Goal: Use online tool/utility: Utilize a website feature to perform a specific function

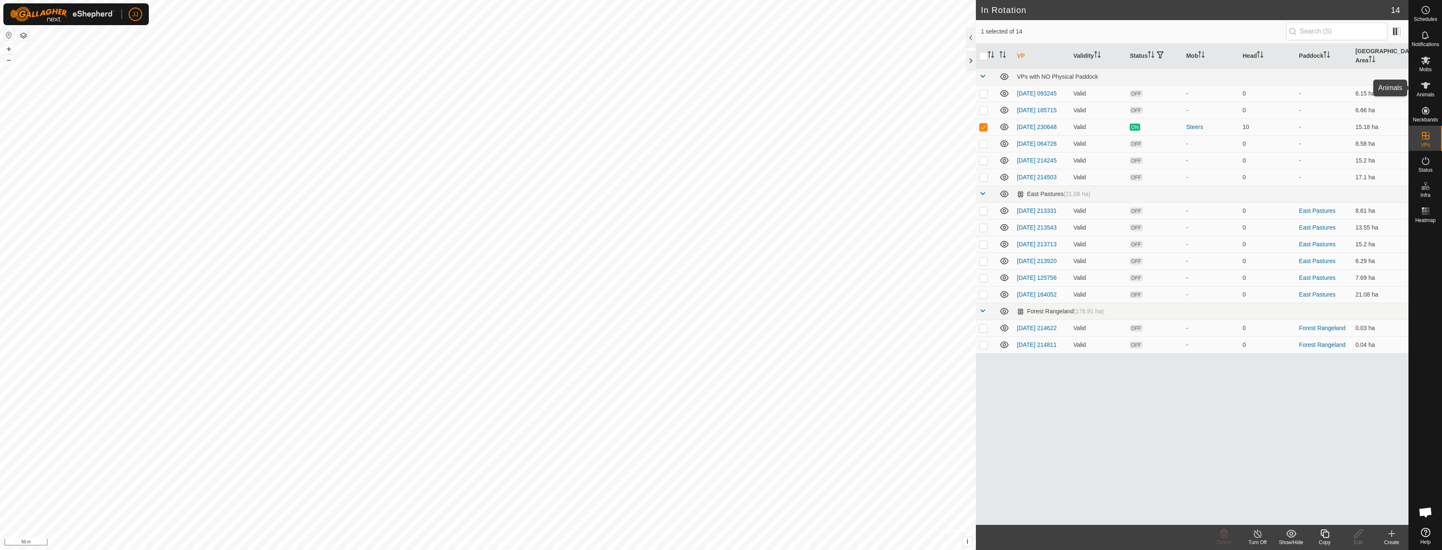
click at [1425, 85] on icon at bounding box center [1425, 85] width 9 height 7
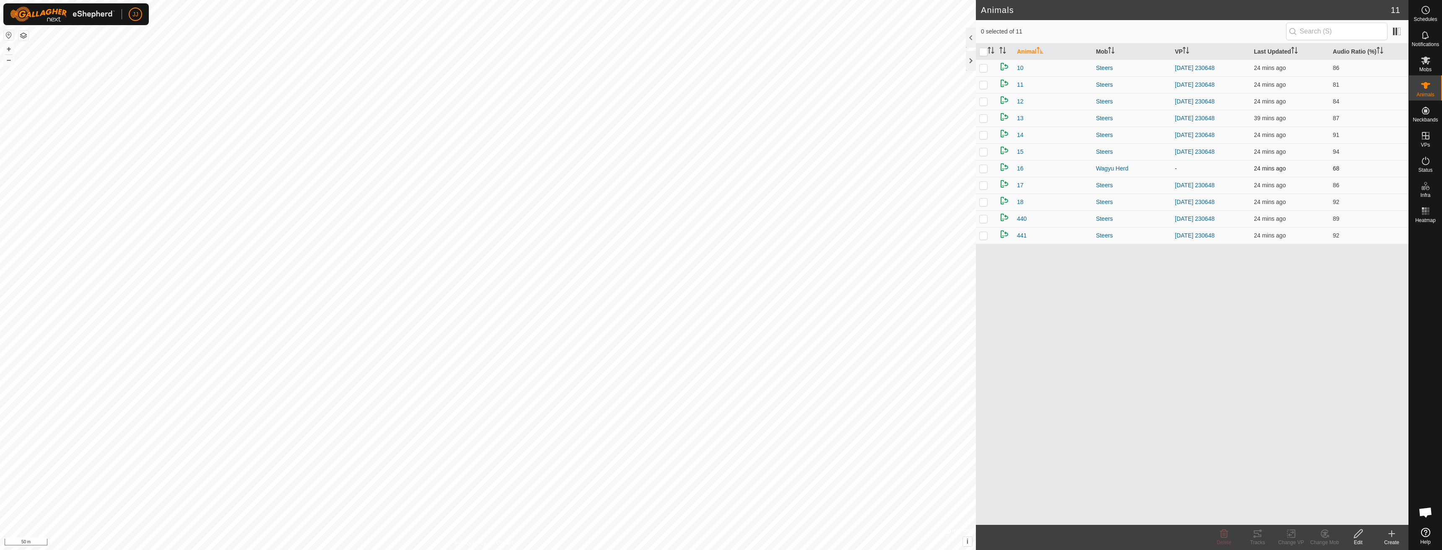
click at [982, 169] on p-checkbox at bounding box center [983, 168] width 8 height 7
checkbox input "true"
click at [1291, 535] on icon at bounding box center [1291, 534] width 6 height 5
click at [1313, 499] on link "Choose VP..." at bounding box center [1316, 498] width 83 height 17
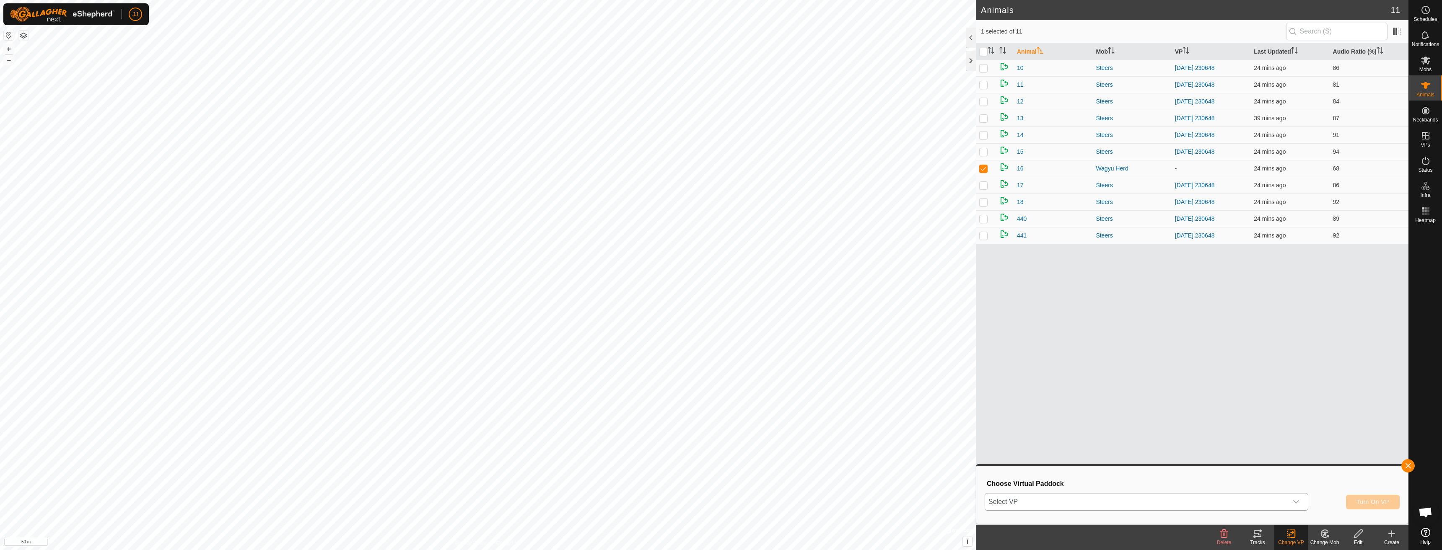
click at [1302, 498] on div "dropdown trigger" at bounding box center [1296, 502] width 17 height 17
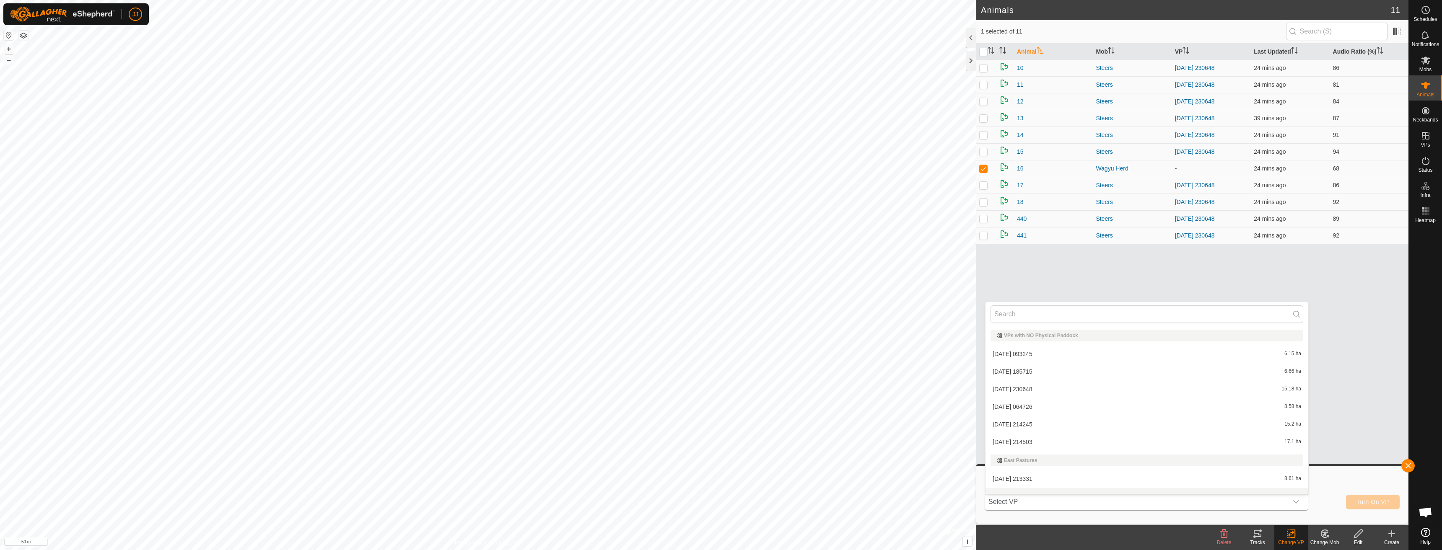
scroll to position [11, 0]
click at [1030, 376] on li "[DATE] 230648 15.18 ha" at bounding box center [1147, 378] width 323 height 17
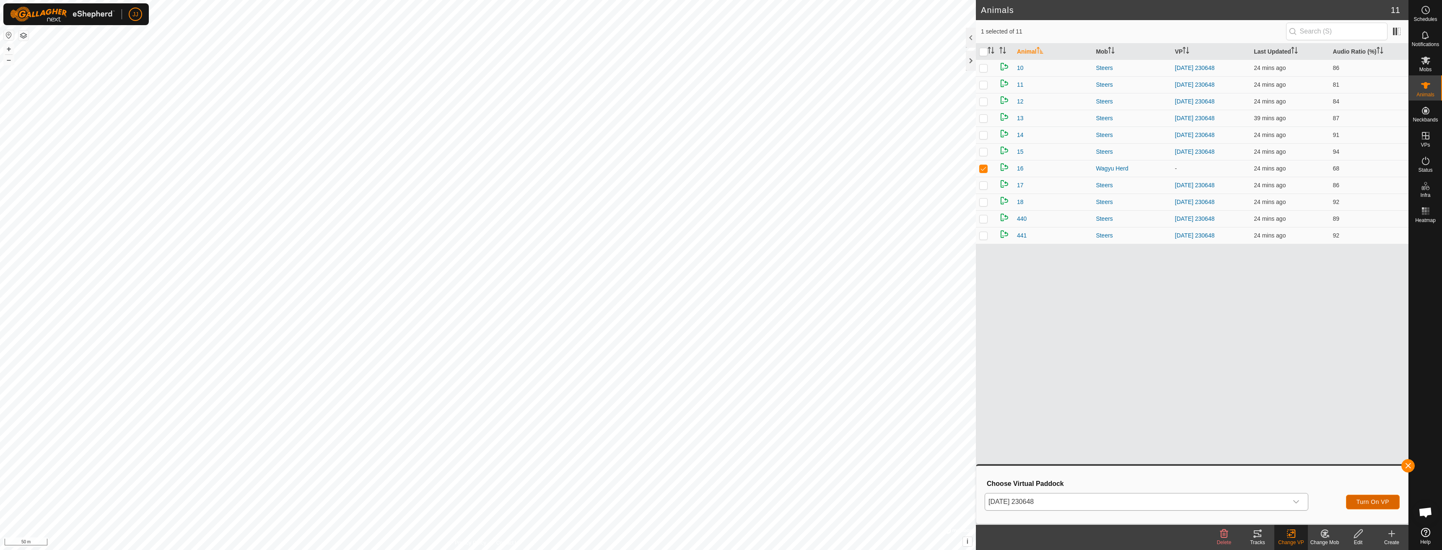
click at [1365, 503] on span "Turn On VP" at bounding box center [1373, 502] width 33 height 7
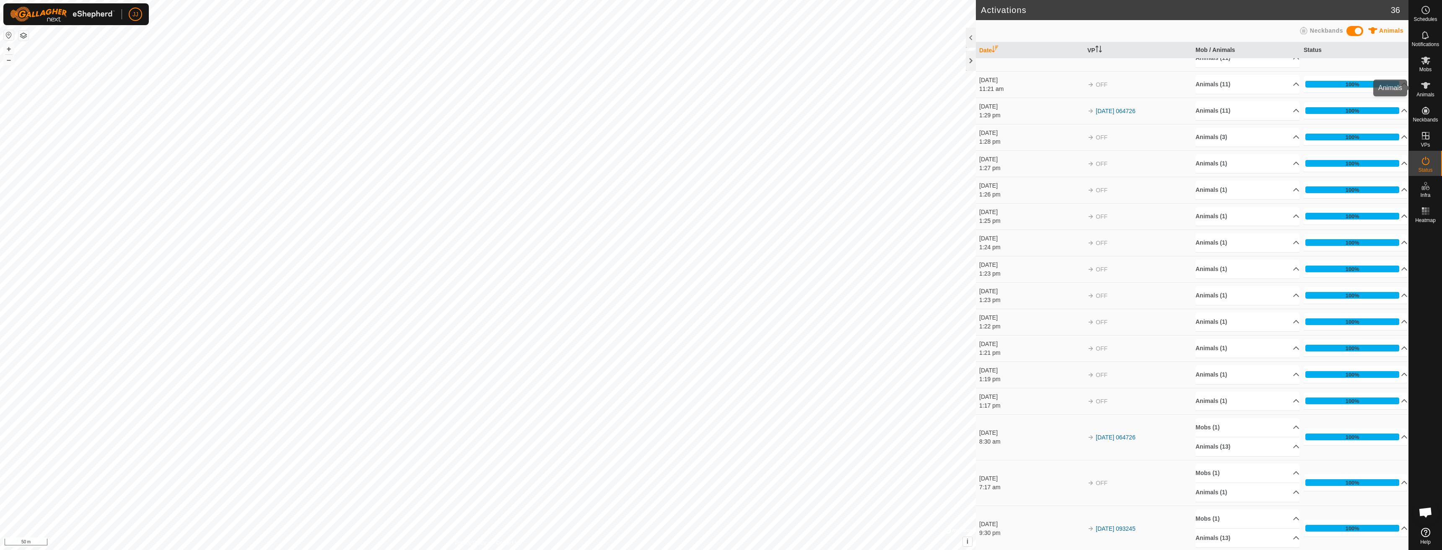
scroll to position [545, 0]
click at [1430, 93] on span "Animals" at bounding box center [1426, 94] width 18 height 5
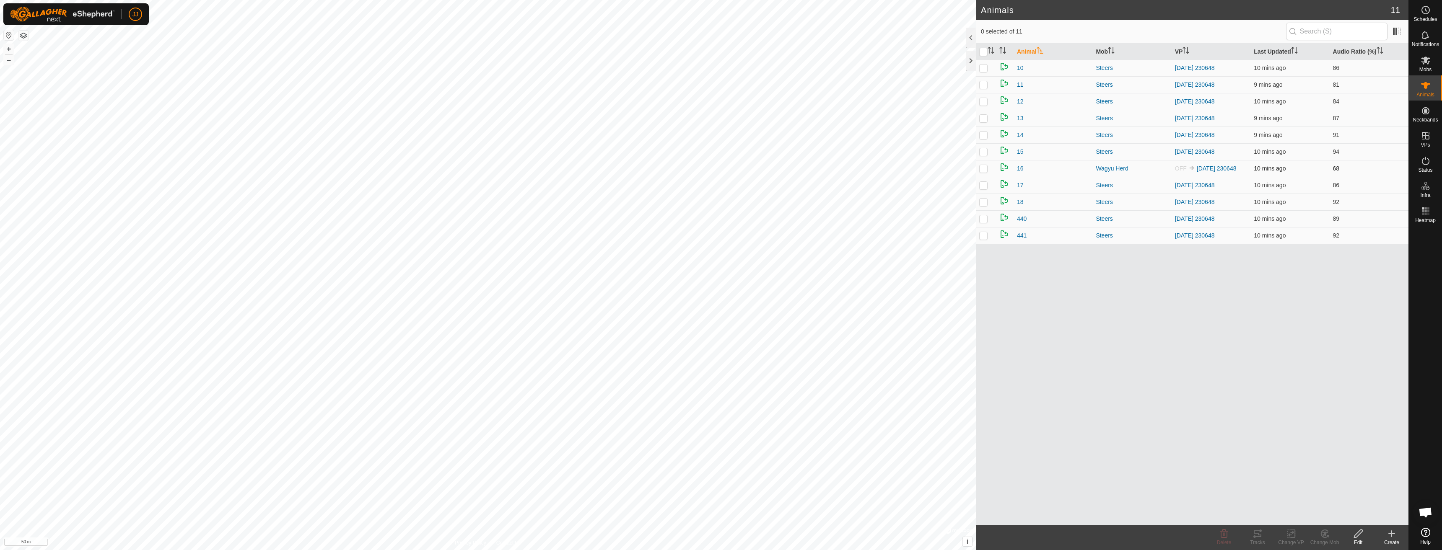
click at [984, 166] on p-tablecheckbox at bounding box center [983, 168] width 8 height 7
click at [1259, 535] on icon at bounding box center [1258, 534] width 8 height 7
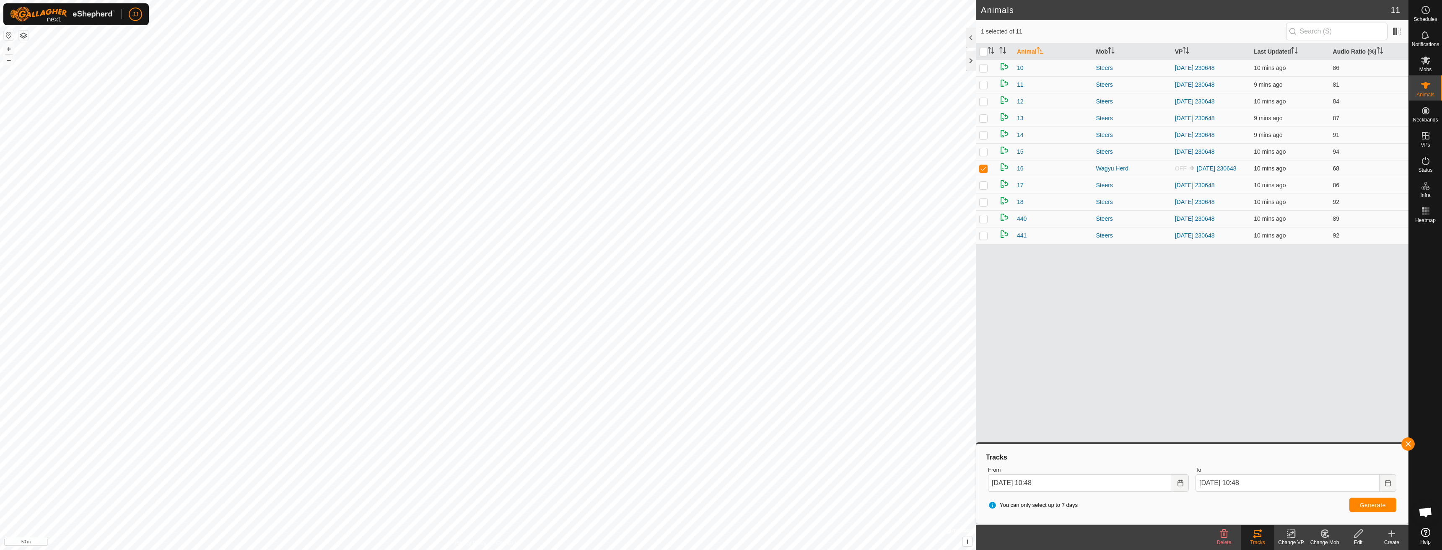
click at [985, 168] on p-checkbox at bounding box center [983, 168] width 8 height 7
checkbox input "false"
click at [986, 119] on p-checkbox at bounding box center [983, 118] width 8 height 7
click at [1378, 506] on span "Generate" at bounding box center [1373, 505] width 26 height 7
click at [987, 117] on p-checkbox at bounding box center [983, 118] width 8 height 7
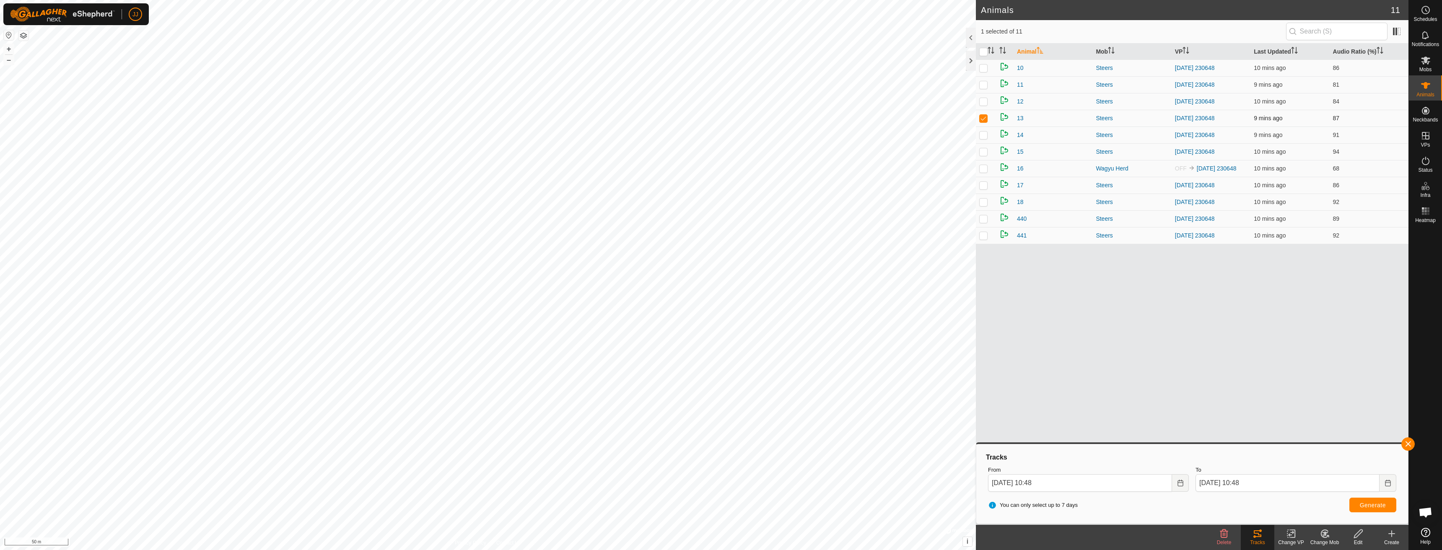
checkbox input "false"
click at [983, 187] on p-checkbox at bounding box center [983, 185] width 8 height 7
click at [1379, 506] on span "Generate" at bounding box center [1373, 505] width 26 height 7
click at [984, 188] on p-checkbox at bounding box center [983, 185] width 8 height 7
checkbox input "false"
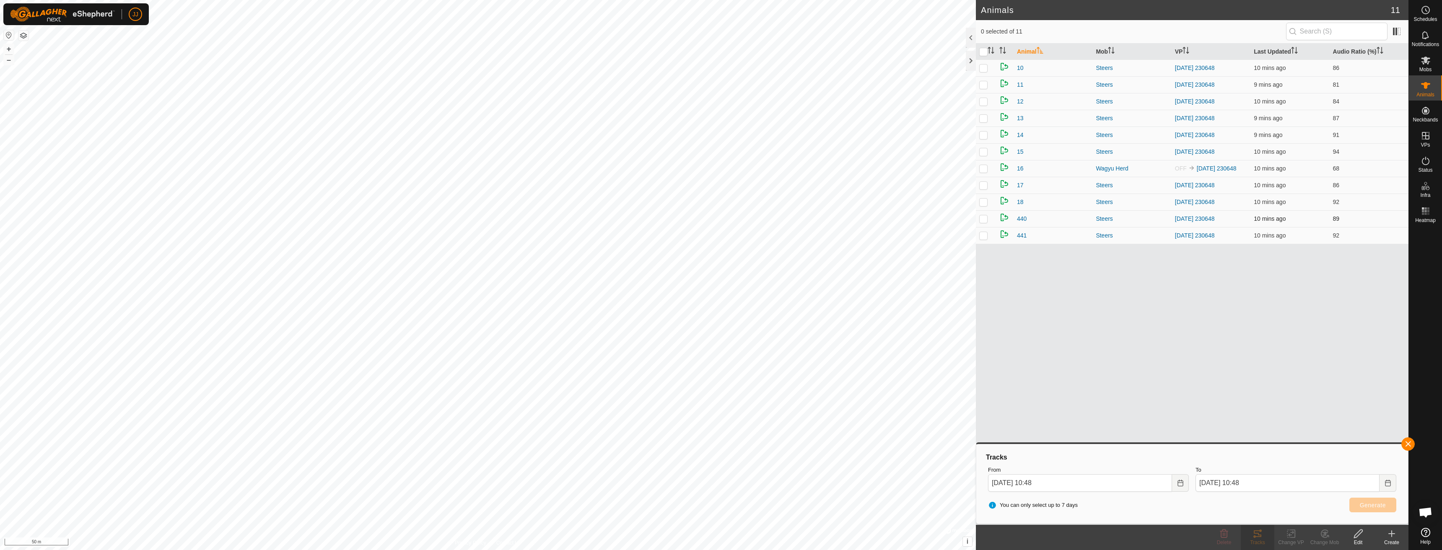
click at [985, 221] on p-checkbox at bounding box center [983, 218] width 8 height 7
click at [1373, 505] on span "Generate" at bounding box center [1373, 505] width 26 height 7
click at [983, 221] on p-checkbox at bounding box center [983, 218] width 8 height 7
checkbox input "false"
click at [982, 187] on p-checkbox at bounding box center [983, 185] width 8 height 7
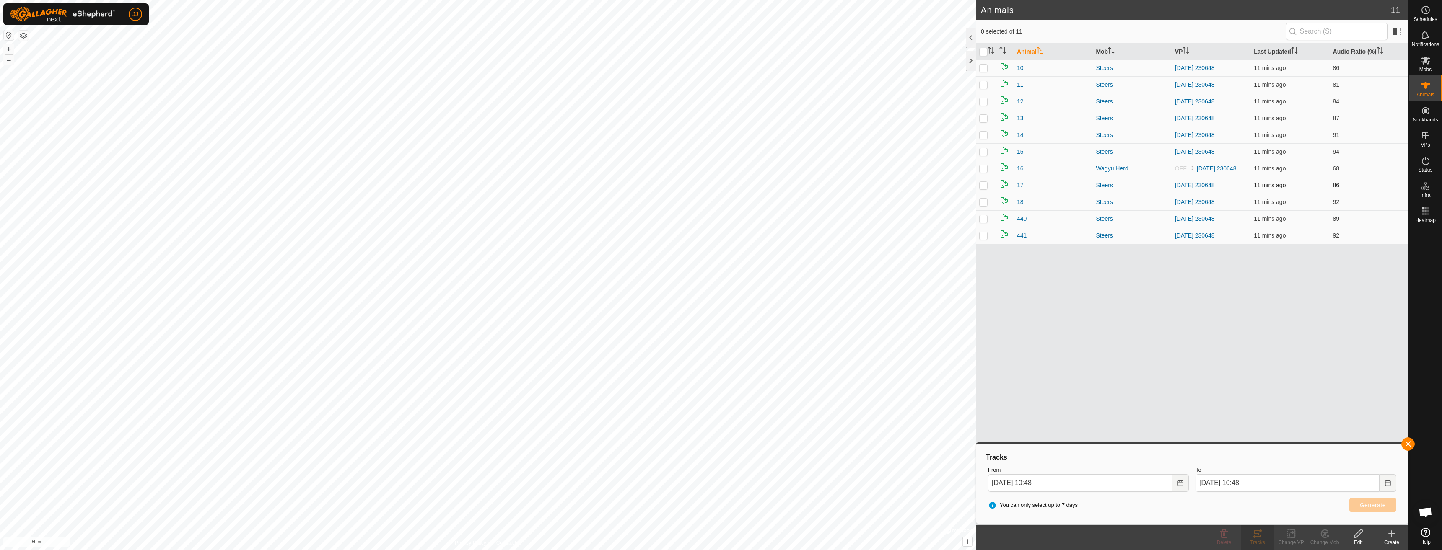
checkbox input "true"
click at [985, 151] on p-checkbox at bounding box center [983, 151] width 8 height 7
click at [1369, 505] on span "Generate" at bounding box center [1373, 505] width 26 height 7
drag, startPoint x: 983, startPoint y: 151, endPoint x: 989, endPoint y: 177, distance: 26.9
click at [983, 151] on p-checkbox at bounding box center [983, 151] width 8 height 7
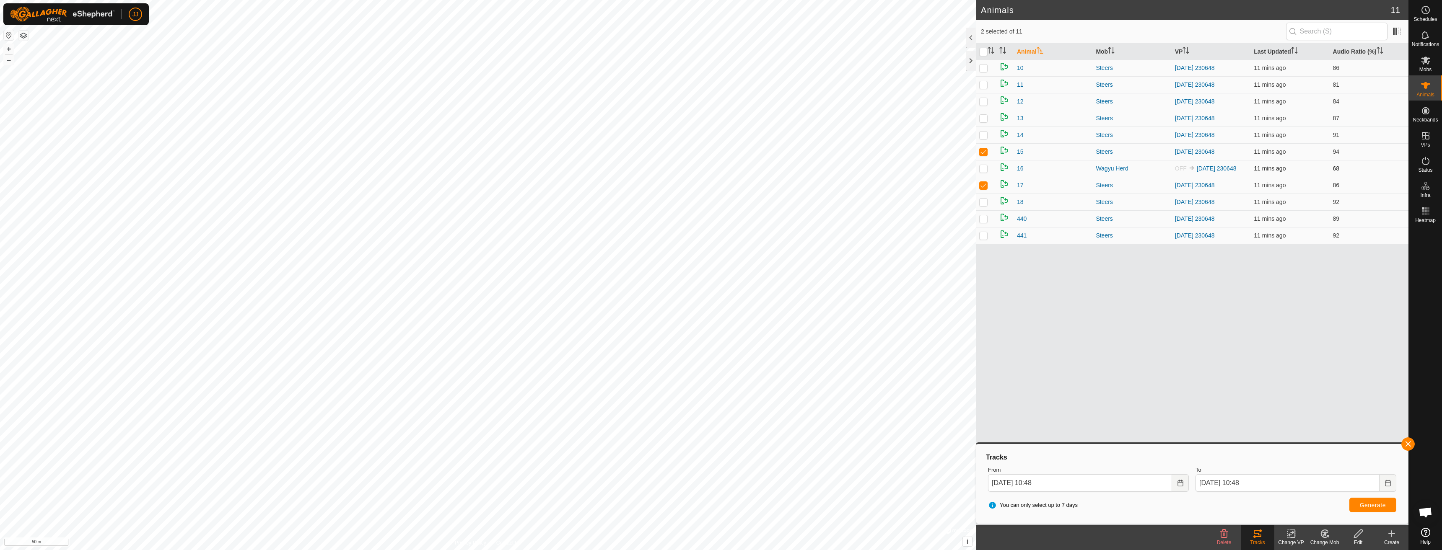
checkbox input "false"
click at [984, 188] on p-checkbox at bounding box center [983, 185] width 8 height 7
checkbox input "false"
click at [986, 88] on td at bounding box center [986, 84] width 20 height 17
click at [1370, 509] on span "Generate" at bounding box center [1373, 505] width 26 height 7
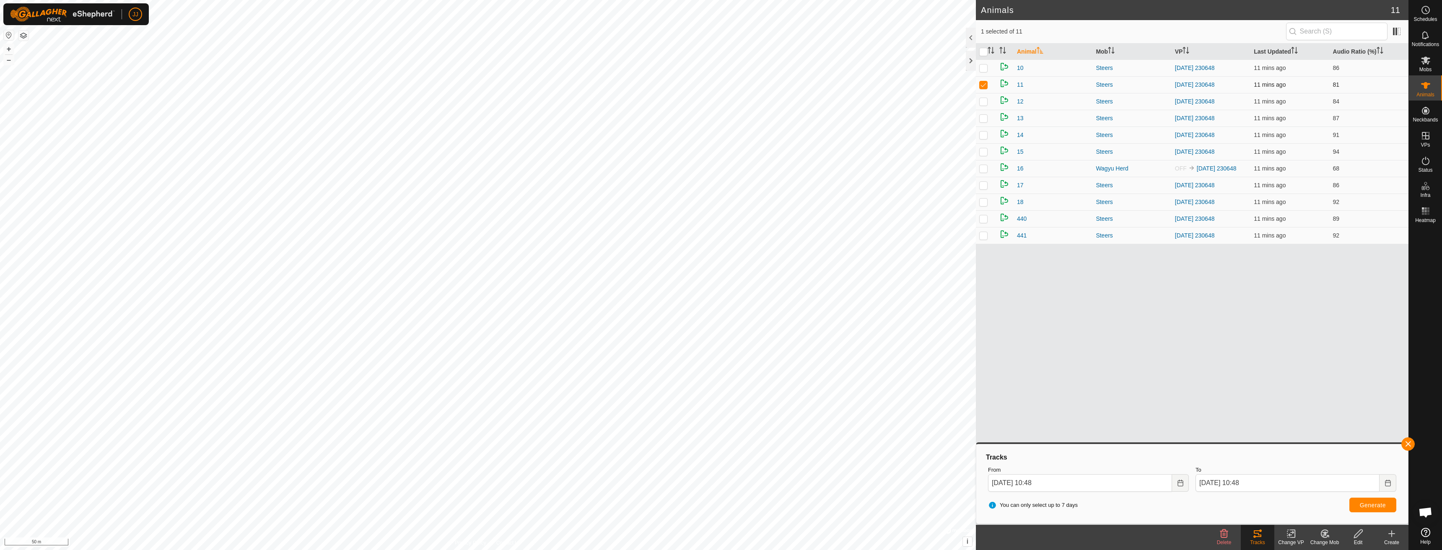
click at [983, 82] on p-checkbox at bounding box center [983, 84] width 8 height 7
checkbox input "false"
click at [984, 69] on p-checkbox at bounding box center [983, 68] width 8 height 7
click at [1380, 503] on span "Generate" at bounding box center [1373, 505] width 26 height 7
click at [985, 69] on p-checkbox at bounding box center [983, 68] width 8 height 7
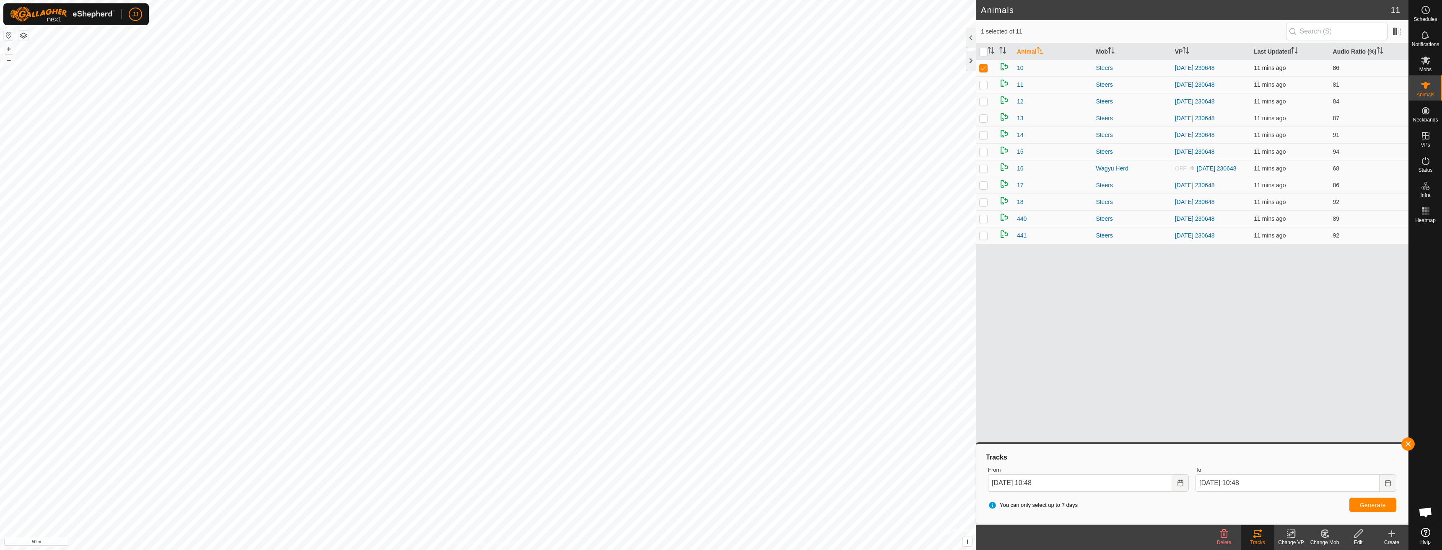
checkbox input "false"
click at [986, 238] on p-checkbox at bounding box center [983, 235] width 8 height 7
checkbox input "true"
click at [1377, 505] on span "Generate" at bounding box center [1373, 505] width 26 height 7
